Goal: Task Accomplishment & Management: Manage account settings

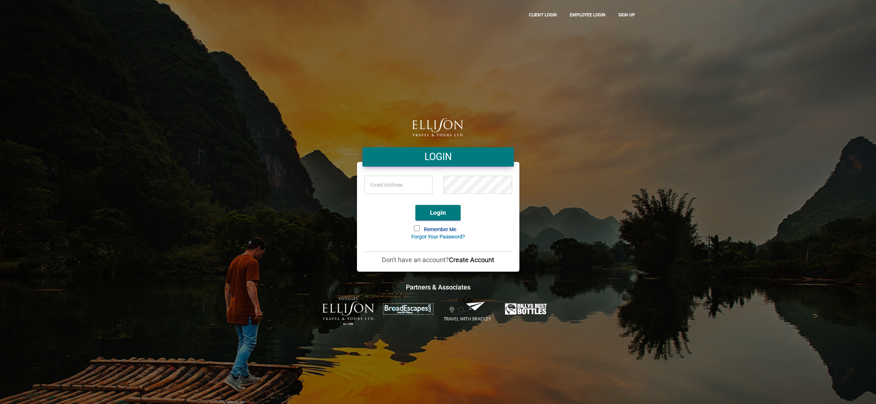
type input "[PERSON_NAME][EMAIL_ADDRESS][DOMAIN_NAME]"
click at [443, 207] on button "Login" at bounding box center [437, 213] width 45 height 16
